Goal: Information Seeking & Learning: Understand process/instructions

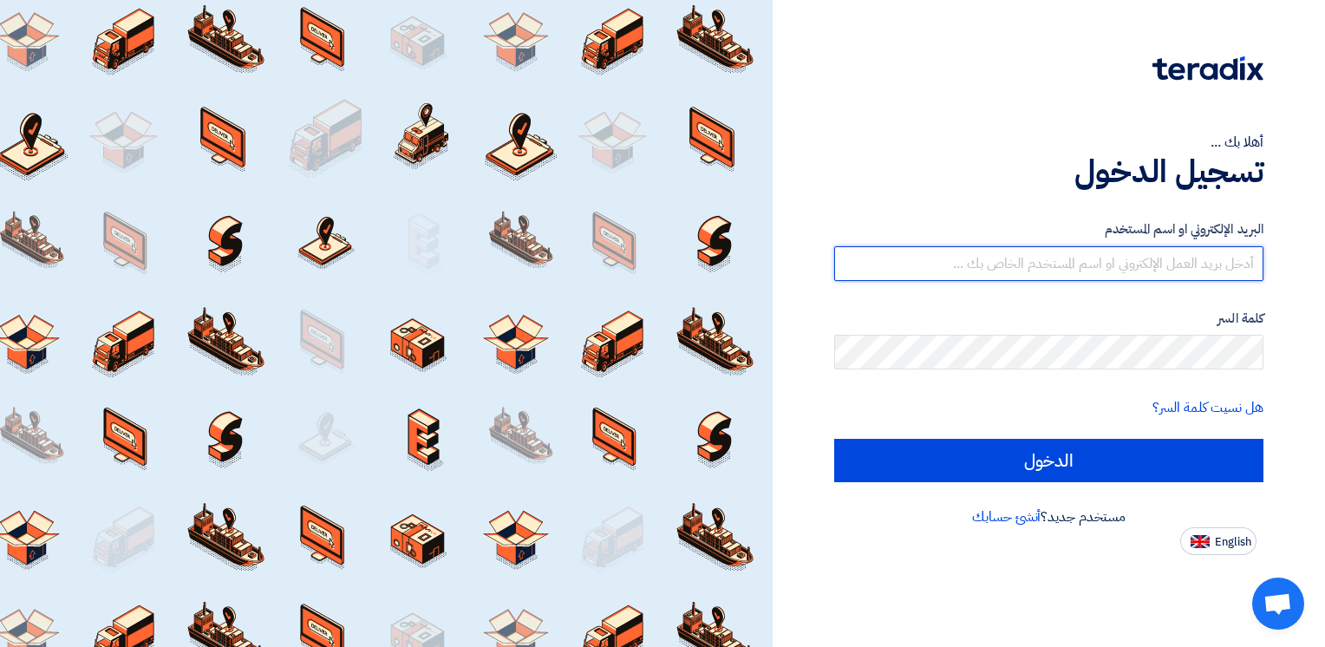
click at [1058, 259] on input "text" at bounding box center [1048, 263] width 429 height 35
type input "[EMAIL_ADDRESS][DOMAIN_NAME]"
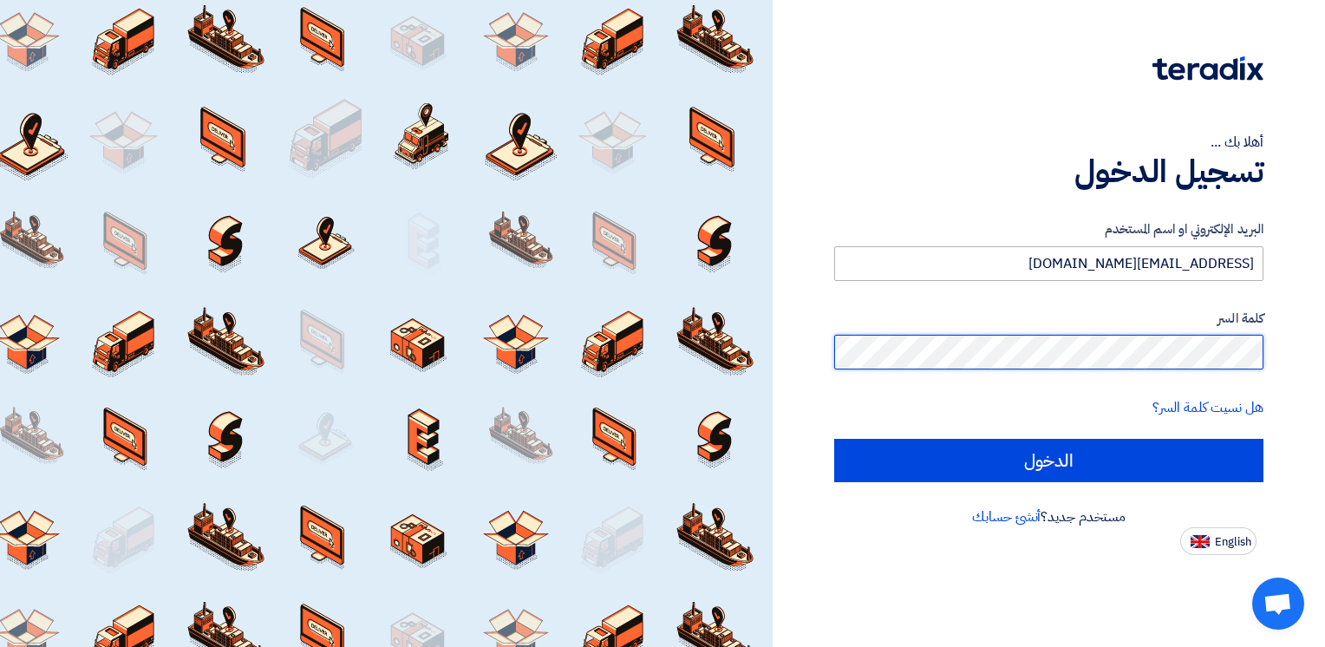
click at [834, 439] on input "الدخول" at bounding box center [1048, 460] width 429 height 43
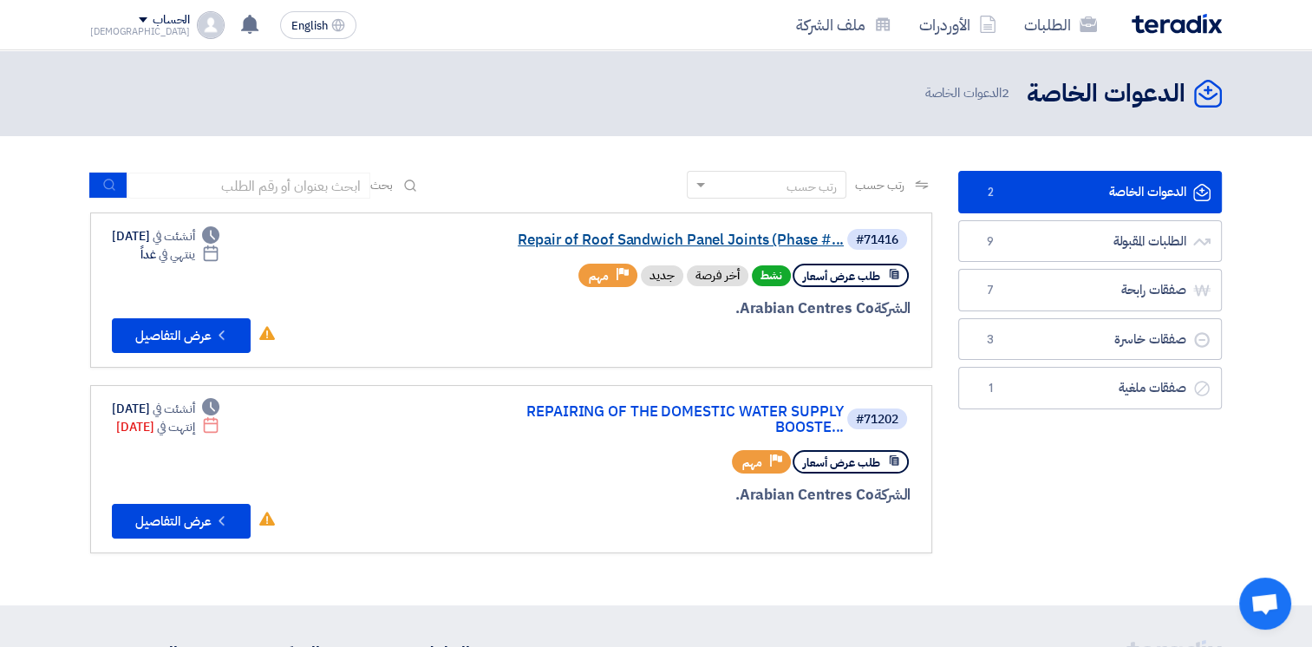
click at [637, 239] on link "Repair of Roof Sandwich Panel Joints (Phase #..." at bounding box center [670, 240] width 347 height 16
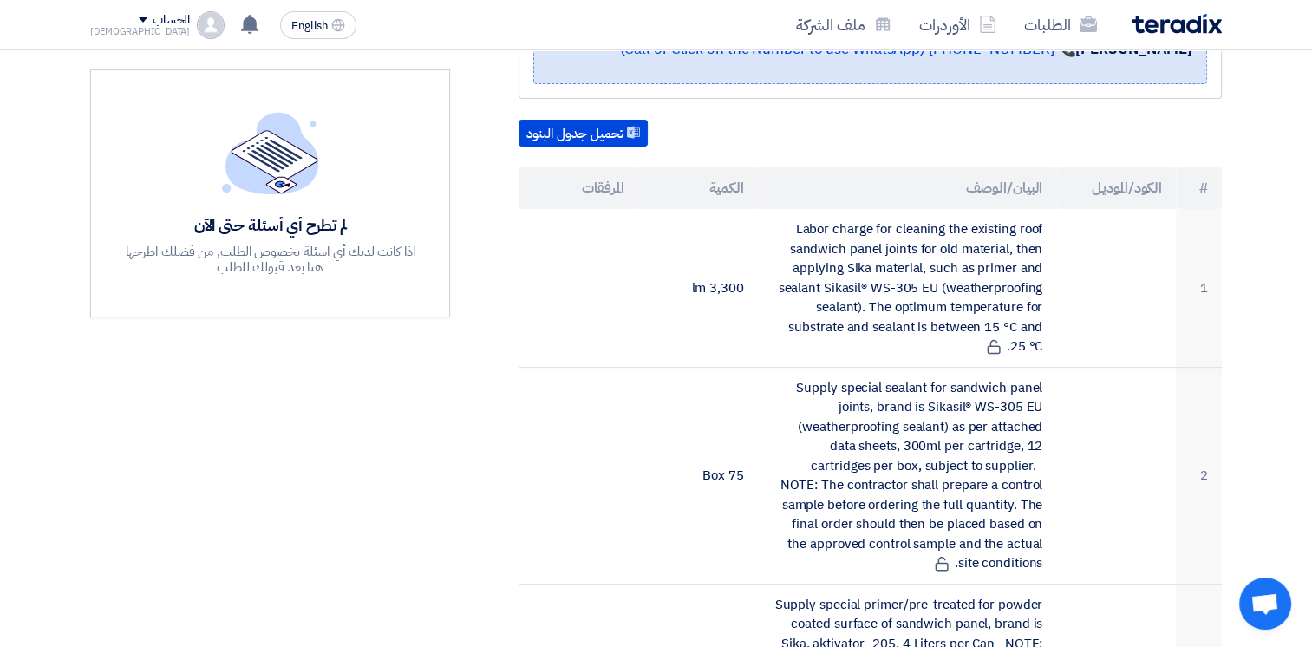
scroll to position [457, 0]
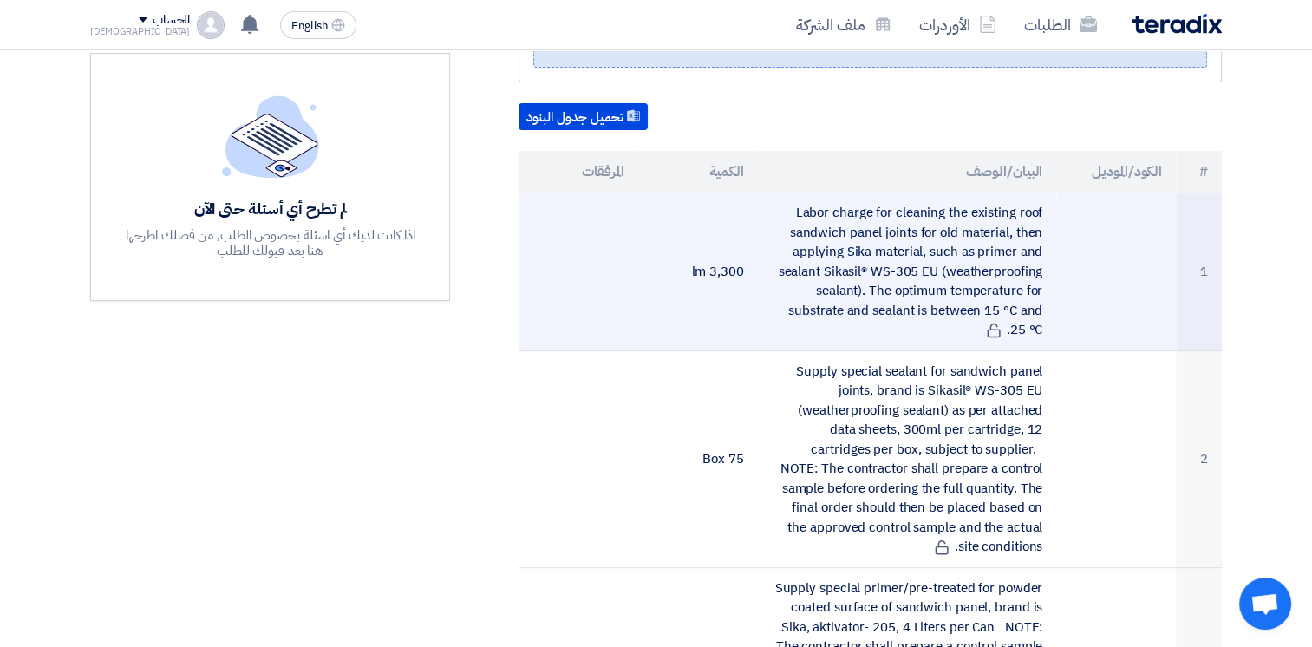
drag, startPoint x: 800, startPoint y: 213, endPoint x: 1043, endPoint y: 321, distance: 266.0
click at [1043, 321] on td "Labor charge for cleaning the existing roof sandwich panel joints for old mater…" at bounding box center [907, 272] width 299 height 158
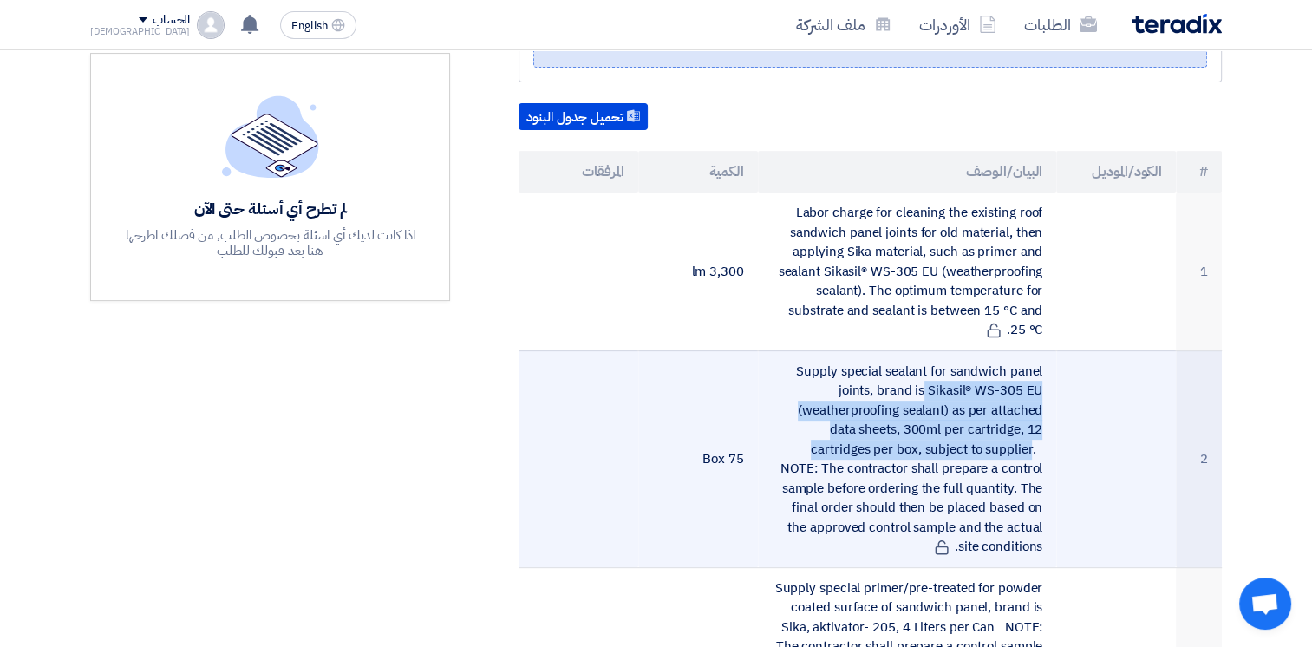
drag, startPoint x: 786, startPoint y: 368, endPoint x: 900, endPoint y: 442, distance: 135.9
click at [900, 442] on td "Supply special sealant for sandwich panel joints, brand is Sikasil® WS-305 EU (…" at bounding box center [907, 458] width 299 height 217
drag, startPoint x: 900, startPoint y: 442, endPoint x: 882, endPoint y: 438, distance: 17.9
click at [882, 438] on td "Supply special sealant for sandwich panel joints, brand is Sikasil® WS-305 EU (…" at bounding box center [907, 458] width 299 height 217
click at [841, 443] on td "Supply special sealant for sandwich panel joints, brand is Sikasil® WS-305 EU (…" at bounding box center [907, 458] width 299 height 217
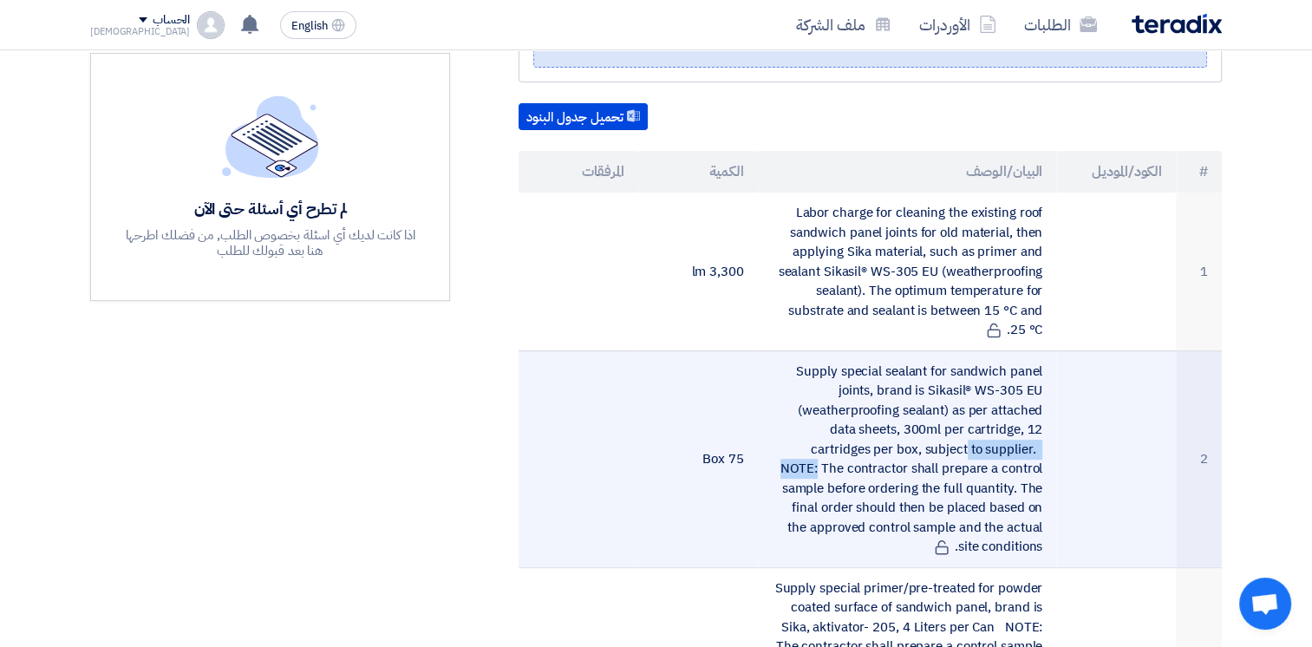
drag, startPoint x: 834, startPoint y: 444, endPoint x: 962, endPoint y: 442, distance: 127.5
click at [962, 442] on td "Supply special sealant for sandwich panel joints, brand is Sikasil® WS-305 EU (…" at bounding box center [907, 458] width 299 height 217
drag, startPoint x: 798, startPoint y: 460, endPoint x: 1024, endPoint y: 527, distance: 236.0
click at [1024, 527] on td "Supply special sealant for sandwich panel joints, brand is Sikasil® WS-305 EU (…" at bounding box center [907, 458] width 299 height 217
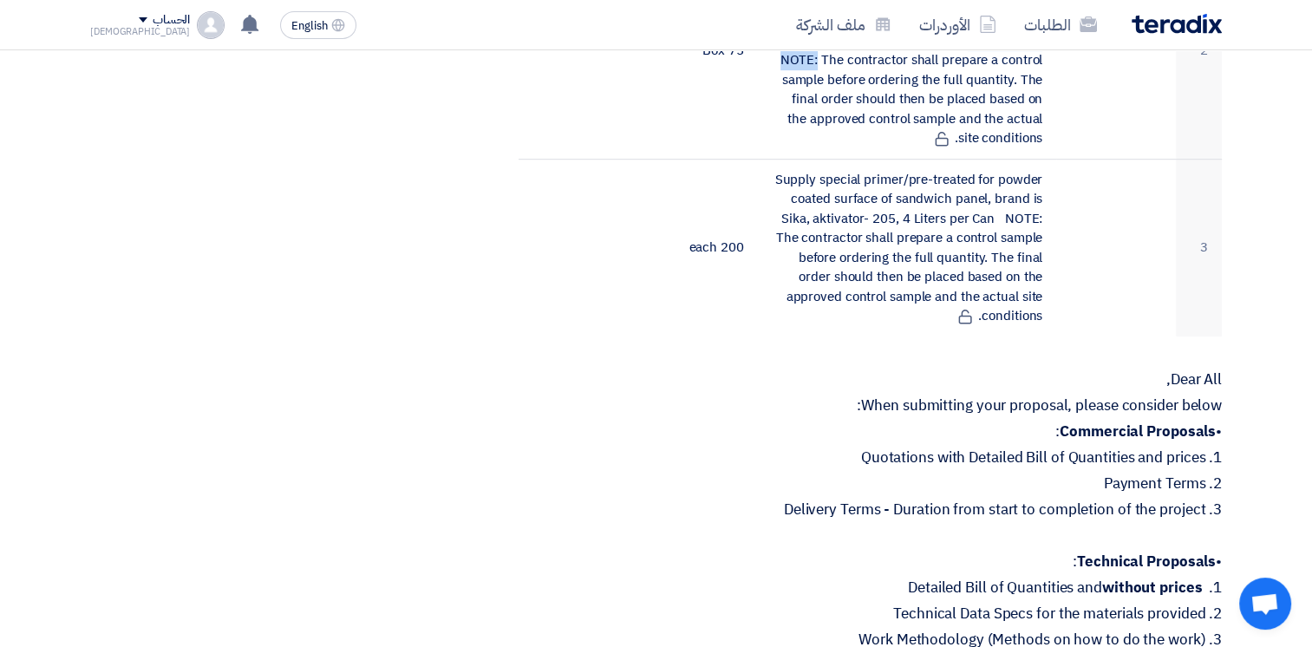
scroll to position [882, 0]
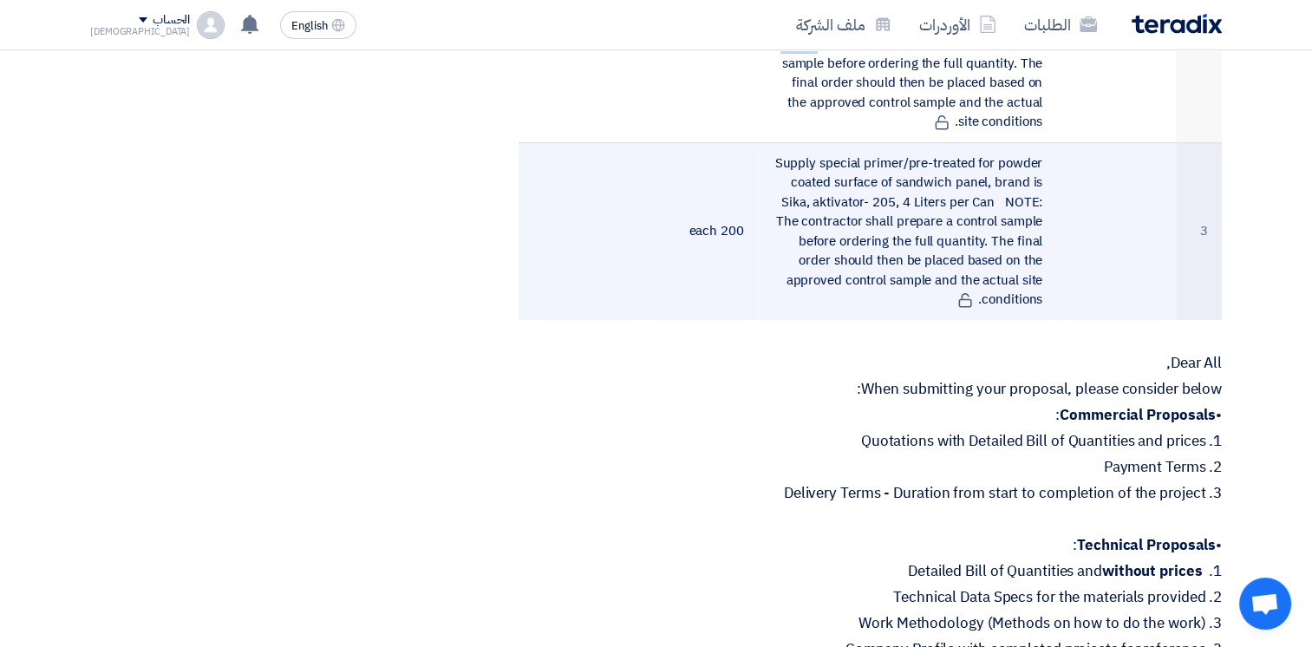
drag, startPoint x: 781, startPoint y: 158, endPoint x: 1046, endPoint y: 297, distance: 299.5
click at [1046, 297] on td "Supply special primer/pre-treated for powder coated surface of sandwich panel, …" at bounding box center [907, 231] width 299 height 178
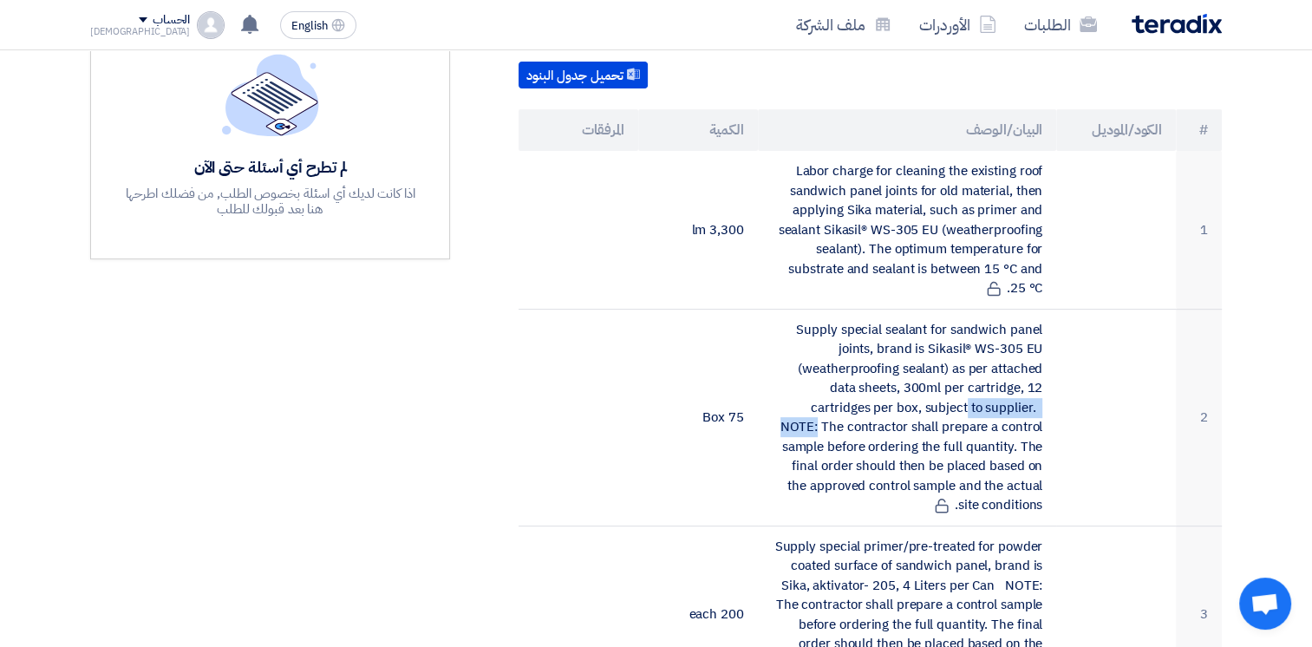
scroll to position [482, 0]
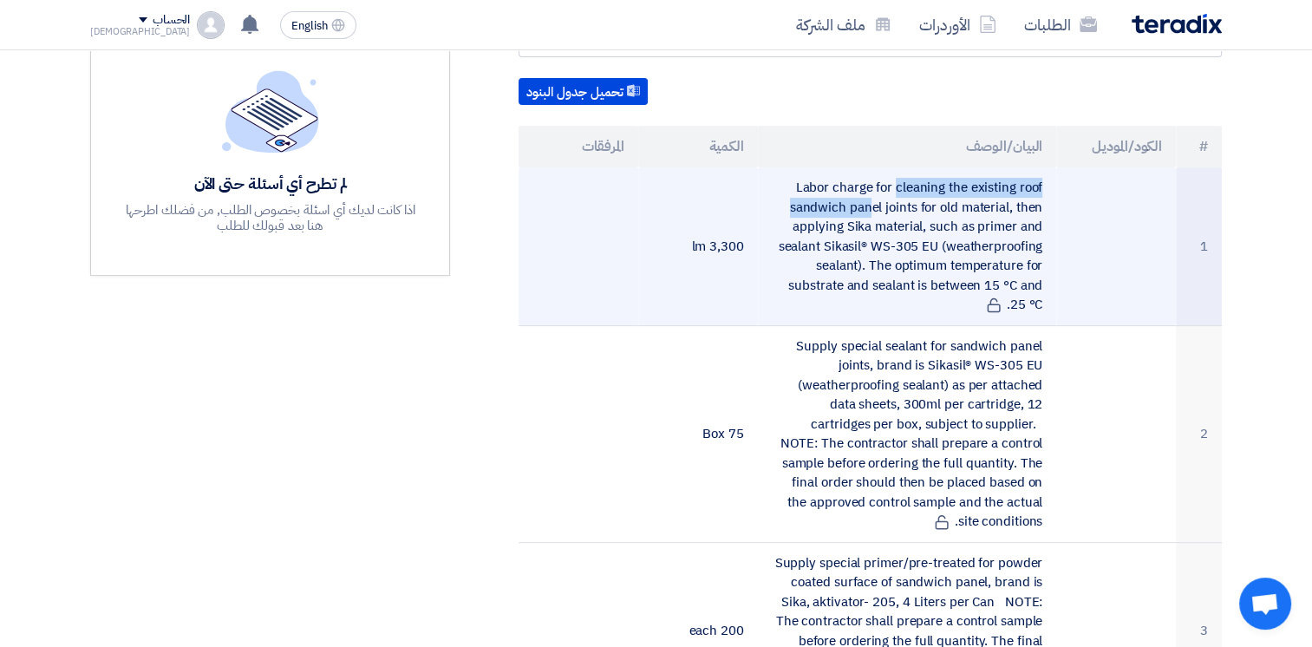
drag, startPoint x: 795, startPoint y: 185, endPoint x: 1019, endPoint y: 190, distance: 223.9
click at [1019, 190] on td "Labor charge for cleaning the existing roof sandwich panel joints for old mater…" at bounding box center [907, 246] width 299 height 158
